Goal: Communication & Community: Ask a question

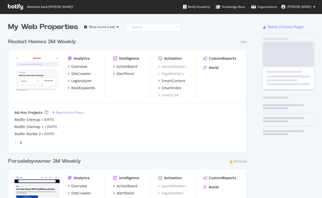
scroll to position [230, 243]
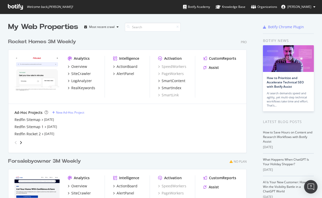
click at [311, 186] on img "Open Intercom Messenger" at bounding box center [310, 187] width 7 height 7
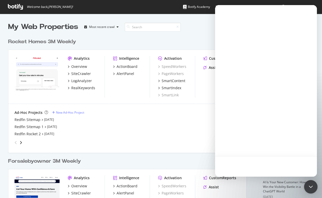
scroll to position [0, 0]
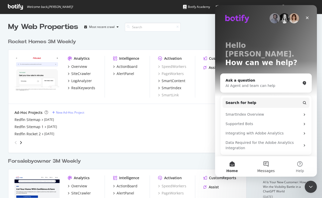
click at [265, 164] on button "Messages" at bounding box center [266, 167] width 34 height 20
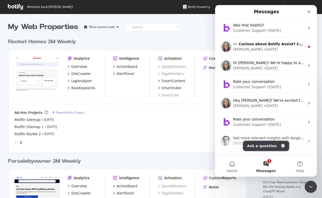
click at [262, 146] on button "Ask a question" at bounding box center [266, 146] width 46 height 10
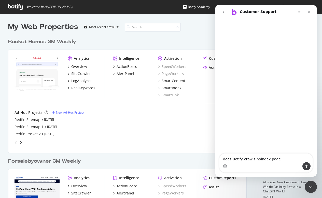
type textarea "does Botify crawls noindex pages"
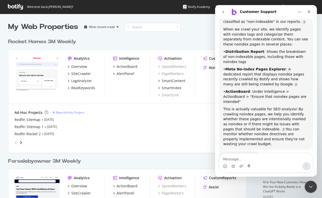
scroll to position [98, 0]
click at [242, 157] on textarea "Message…" at bounding box center [265, 158] width 93 height 9
type textarea "does Botify crawl nofollow pages"
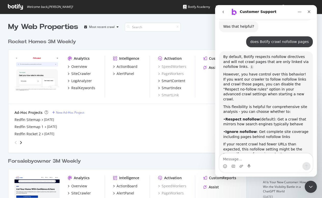
scroll to position [226, 0]
